Goal: Task Accomplishment & Management: Manage account settings

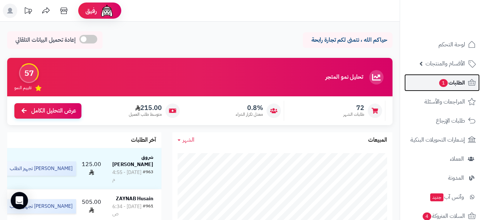
click at [429, 85] on link "الطلبات 1" at bounding box center [441, 82] width 75 height 17
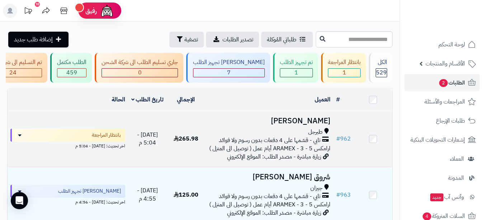
click at [322, 136] on span "طبرجل" at bounding box center [315, 132] width 14 height 8
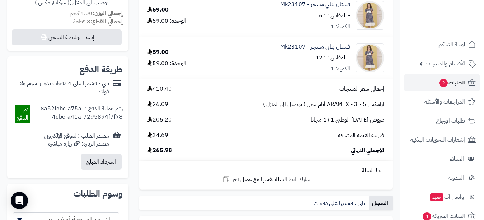
scroll to position [36, 0]
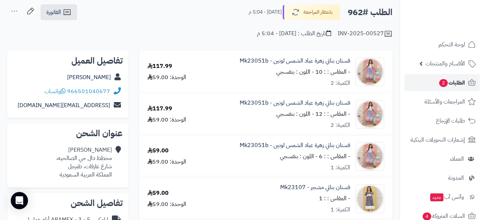
click at [428, 79] on link "الطلبات 2" at bounding box center [441, 82] width 75 height 17
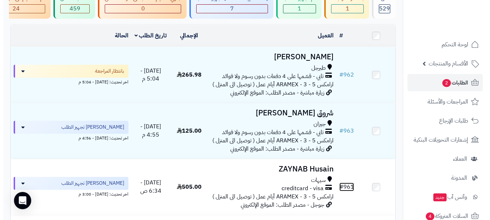
scroll to position [61, 0]
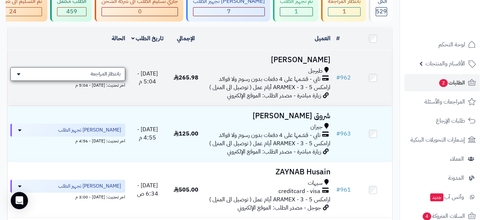
click at [95, 77] on span "بانتظار المراجعة" at bounding box center [105, 73] width 30 height 7
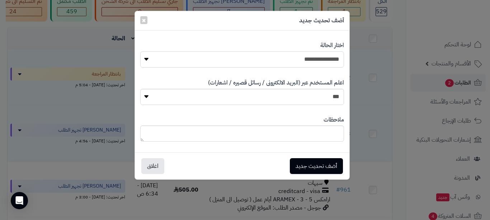
click at [204, 58] on select "**********" at bounding box center [242, 59] width 204 height 16
select select "*"
click at [140, 51] on select "**********" at bounding box center [242, 59] width 204 height 16
click at [312, 164] on button "أضف تحديث جديد" at bounding box center [316, 165] width 53 height 16
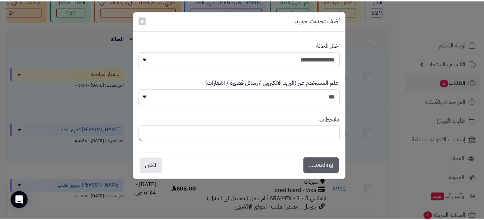
scroll to position [84, 0]
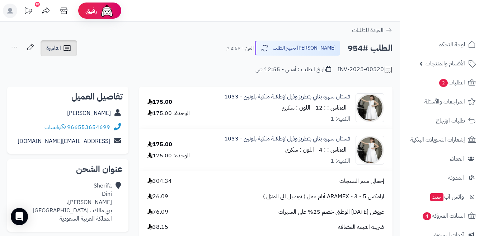
click at [75, 46] on link "الفاتورة" at bounding box center [59, 48] width 37 height 16
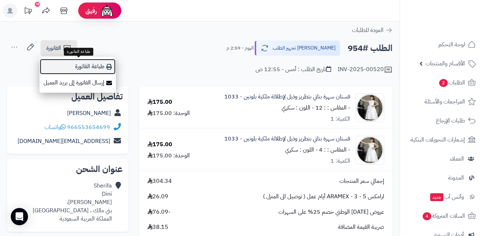
click at [82, 64] on link "طباعة الفاتورة" at bounding box center [77, 66] width 76 height 16
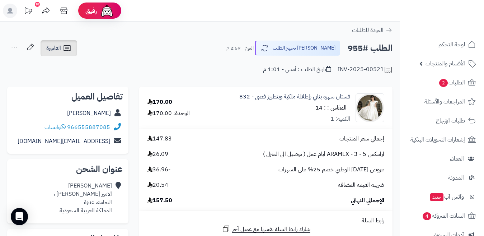
click at [72, 48] on link "الفاتورة" at bounding box center [59, 48] width 37 height 16
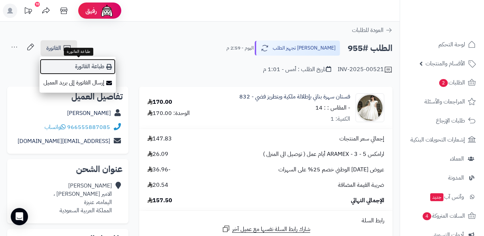
click at [107, 68] on icon at bounding box center [109, 67] width 6 height 6
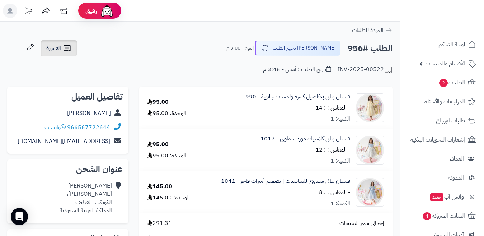
click at [56, 51] on span "الفاتورة" at bounding box center [53, 48] width 15 height 9
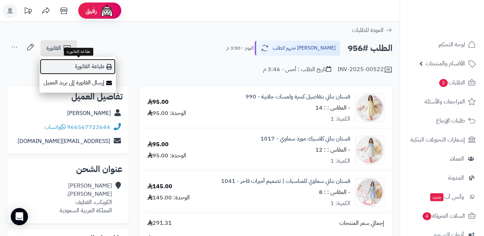
click at [68, 62] on link "طباعة الفاتورة" at bounding box center [77, 66] width 76 height 16
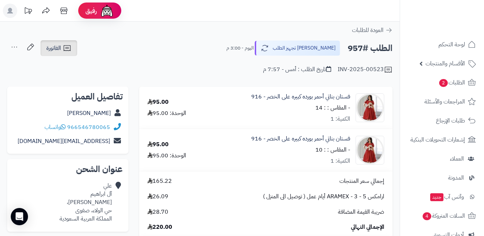
click at [55, 50] on span "الفاتورة" at bounding box center [53, 48] width 15 height 9
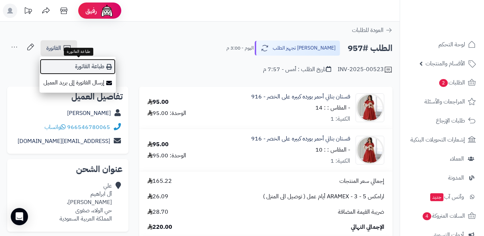
click at [86, 65] on link "طباعة الفاتورة" at bounding box center [77, 66] width 76 height 16
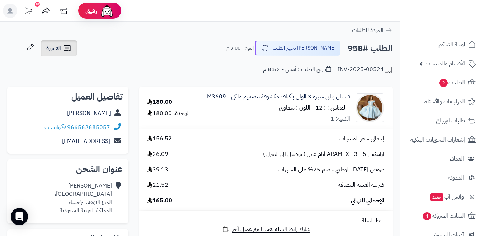
click at [70, 51] on icon at bounding box center [66, 48] width 7 height 6
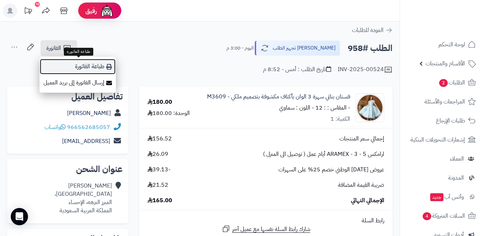
click at [81, 67] on link "طباعة الفاتورة" at bounding box center [77, 66] width 76 height 16
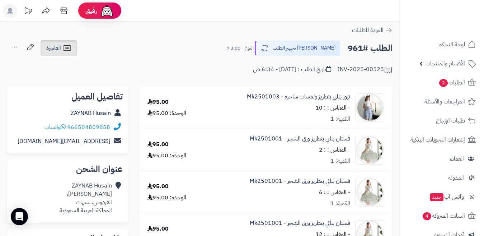
click at [64, 44] on icon at bounding box center [67, 48] width 9 height 9
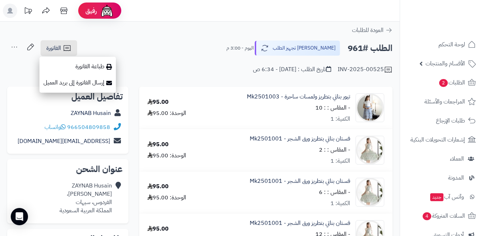
click at [208, 43] on div "الطلب #961 جاري تجهيز الطلب [DATE] - 3:00 م الفاتورة طباعة الفاتورة إرسال الفات…" at bounding box center [199, 48] width 385 height 17
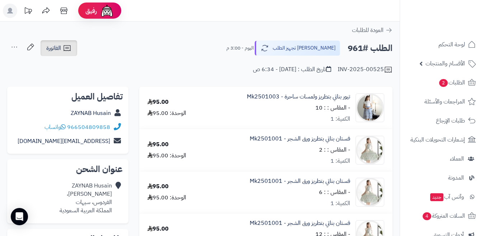
click at [51, 51] on span "الفاتورة" at bounding box center [53, 48] width 15 height 9
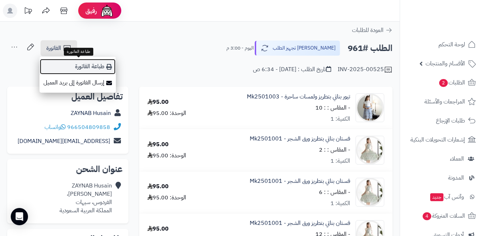
click at [59, 64] on link "طباعة الفاتورة" at bounding box center [77, 66] width 76 height 16
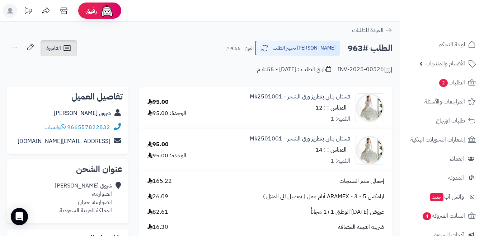
click at [61, 51] on span "الفاتورة" at bounding box center [53, 48] width 15 height 9
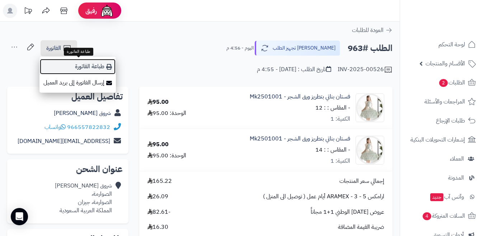
click at [62, 70] on link "طباعة الفاتورة" at bounding box center [77, 66] width 76 height 16
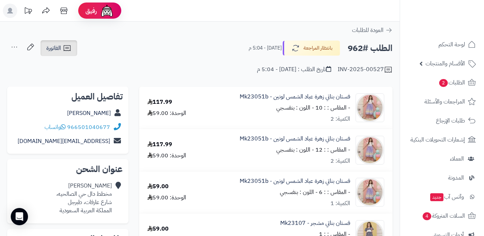
click at [71, 51] on icon at bounding box center [67, 48] width 9 height 9
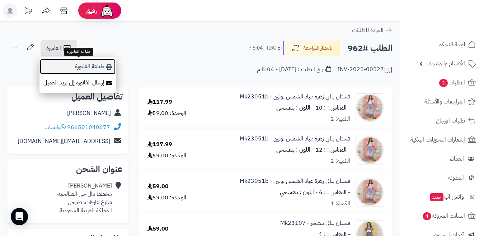
click at [72, 67] on link "طباعة الفاتورة" at bounding box center [77, 66] width 76 height 16
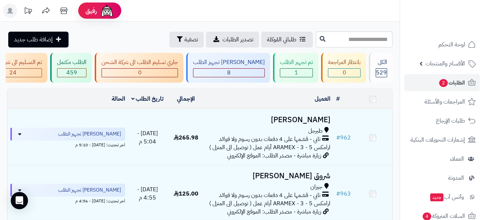
scroll to position [60, 0]
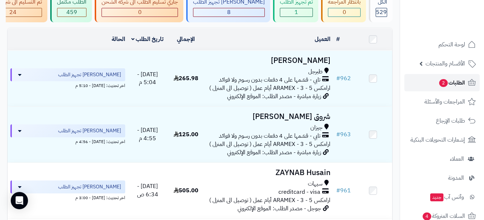
click at [461, 79] on span "الطلبات 2" at bounding box center [451, 82] width 27 height 10
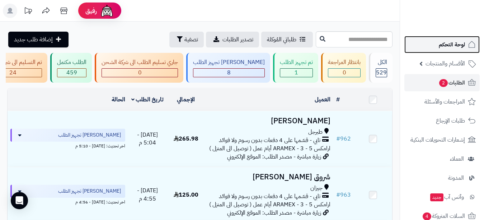
click at [454, 47] on span "لوحة التحكم" at bounding box center [452, 44] width 26 height 10
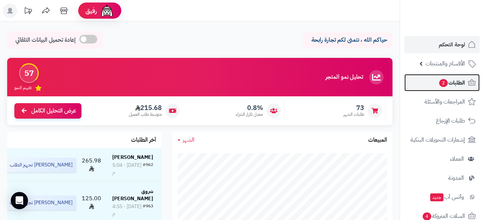
click at [439, 82] on span "2" at bounding box center [443, 83] width 9 height 8
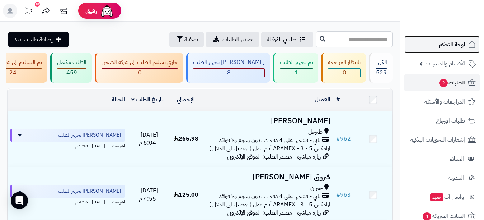
click at [433, 48] on link "لوحة التحكم" at bounding box center [441, 44] width 75 height 17
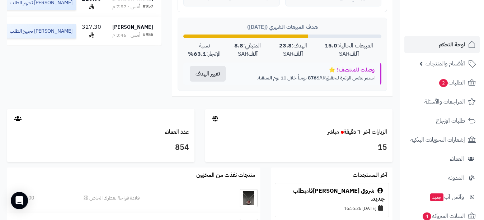
scroll to position [319, 0]
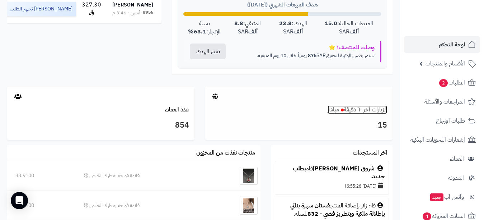
click at [367, 110] on link "الزيارات آخر ٦٠ دقيقة مباشر" at bounding box center [358, 109] width 60 height 9
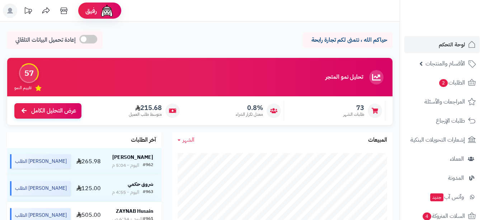
scroll to position [408, 0]
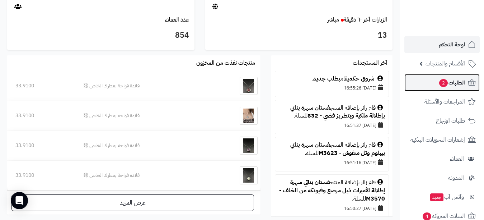
click at [450, 82] on span "الطلبات 2" at bounding box center [451, 82] width 27 height 10
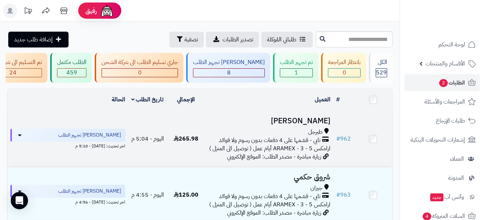
click at [310, 136] on span "طبرجل" at bounding box center [315, 132] width 14 height 8
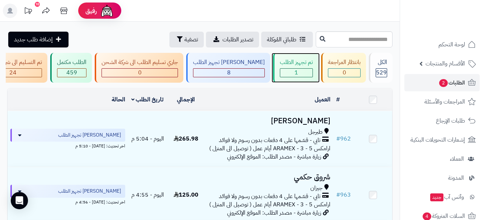
click at [288, 62] on div "تم تجهيز الطلب" at bounding box center [296, 62] width 33 height 8
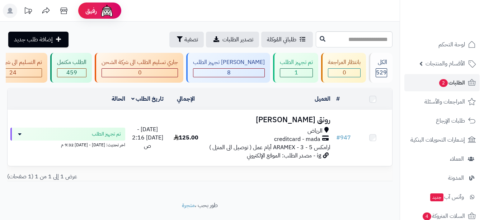
click at [310, 141] on span "creditcard - mada" at bounding box center [297, 139] width 46 height 8
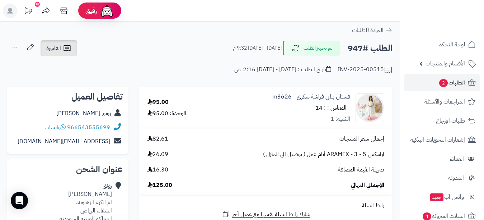
click at [65, 50] on icon at bounding box center [67, 48] width 9 height 9
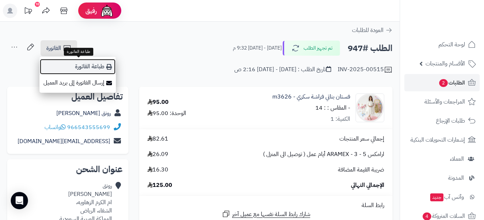
click at [76, 63] on link "طباعة الفاتورة" at bounding box center [77, 66] width 76 height 16
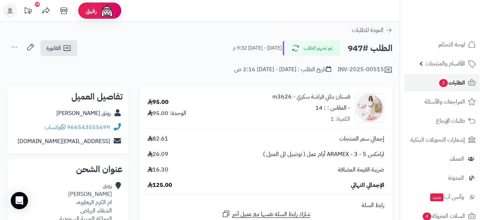
click at [444, 81] on span "2" at bounding box center [443, 83] width 9 height 8
